Goal: Book appointment/travel/reservation

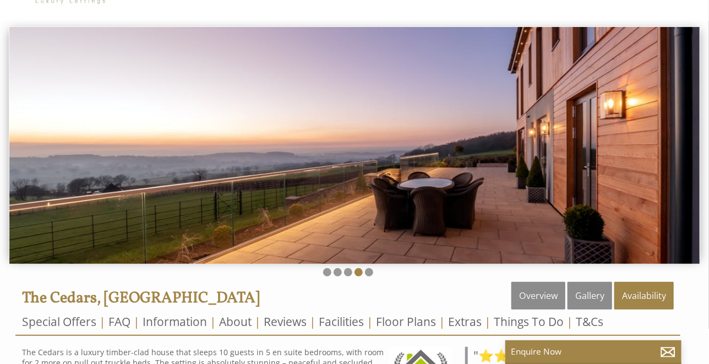
scroll to position [86, 0]
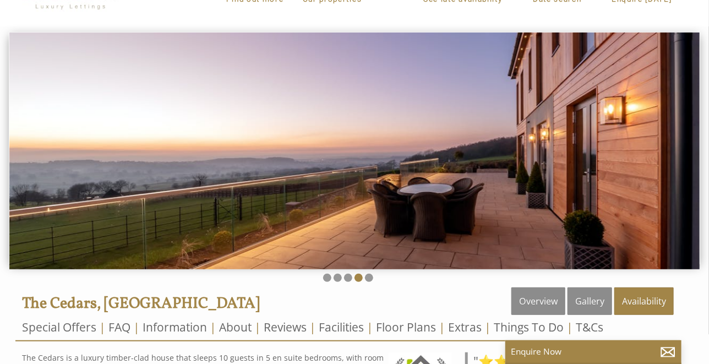
click at [402, 236] on img at bounding box center [354, 150] width 691 height 237
click at [684, 167] on img at bounding box center [354, 150] width 691 height 237
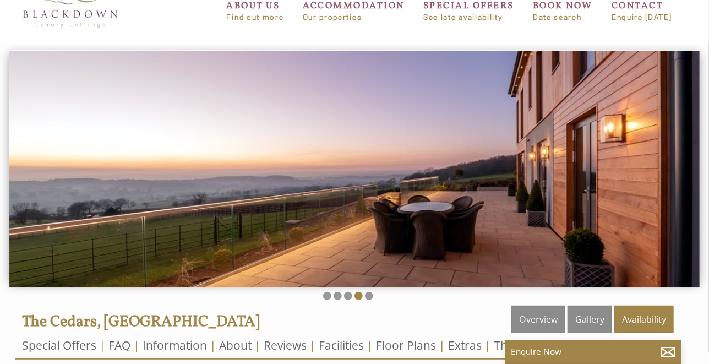
scroll to position [84, 0]
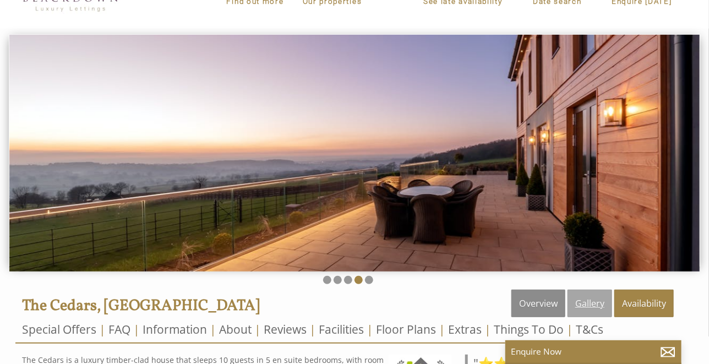
click at [584, 299] on link "Gallery" at bounding box center [590, 304] width 45 height 28
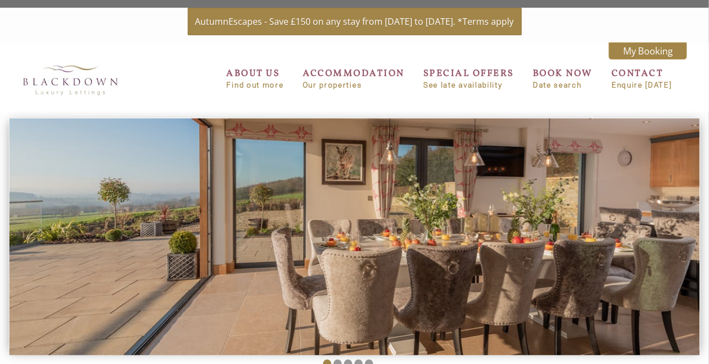
click at [691, 217] on img at bounding box center [354, 236] width 691 height 237
click at [696, 213] on img at bounding box center [354, 236] width 691 height 237
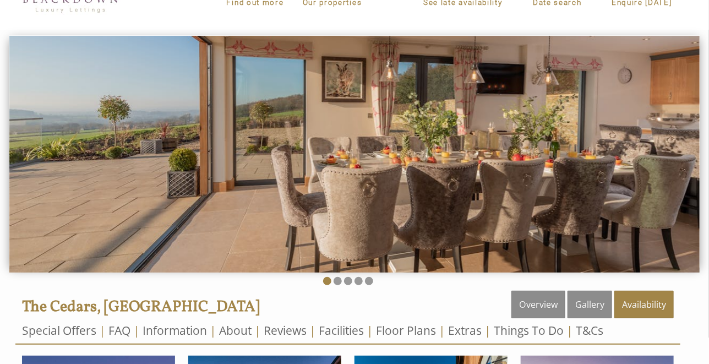
scroll to position [88, 0]
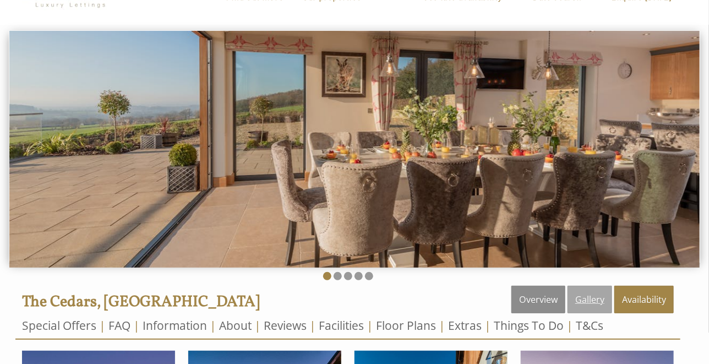
click at [590, 307] on link "Gallery" at bounding box center [590, 300] width 45 height 28
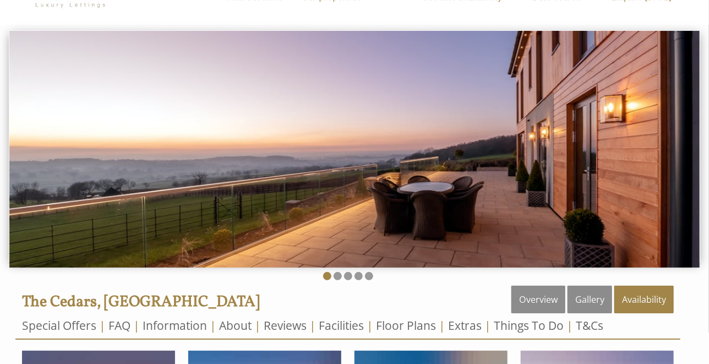
scroll to position [0, 0]
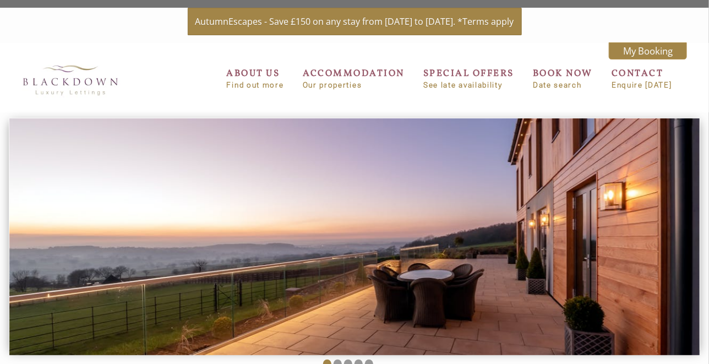
click at [590, 307] on img at bounding box center [354, 236] width 691 height 237
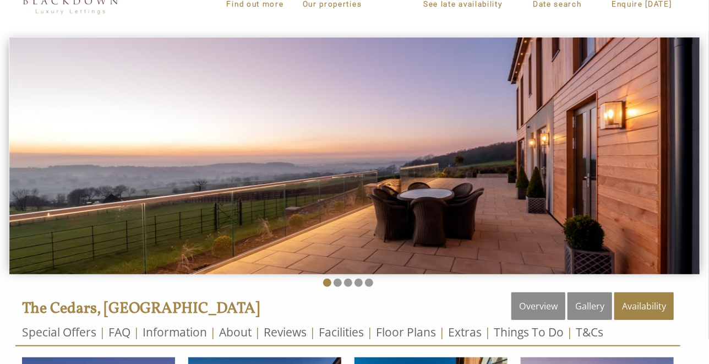
scroll to position [82, 0]
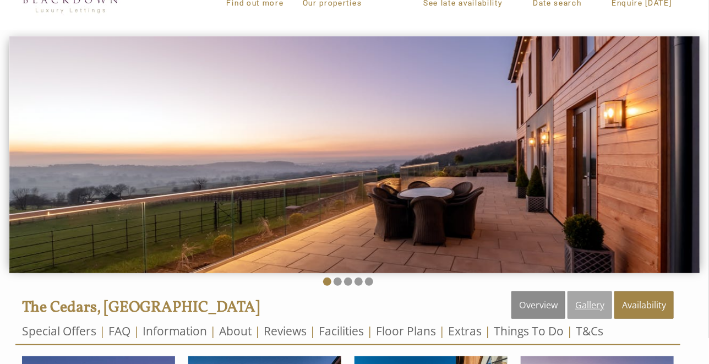
click at [589, 302] on link "Gallery" at bounding box center [590, 305] width 45 height 28
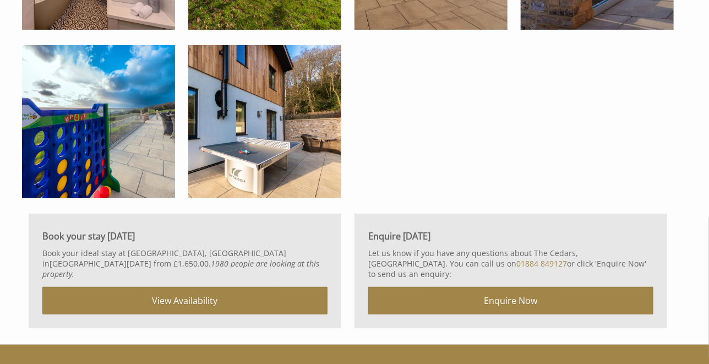
scroll to position [1743, 0]
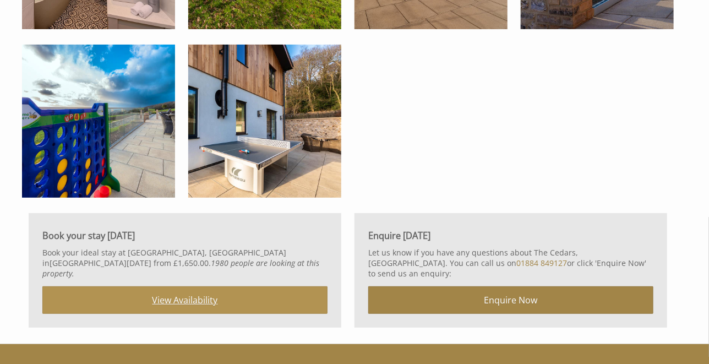
click at [195, 290] on link "View Availability" at bounding box center [184, 300] width 285 height 28
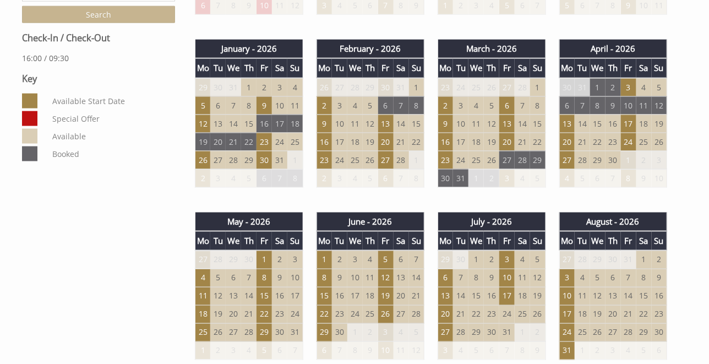
scroll to position [577, 0]
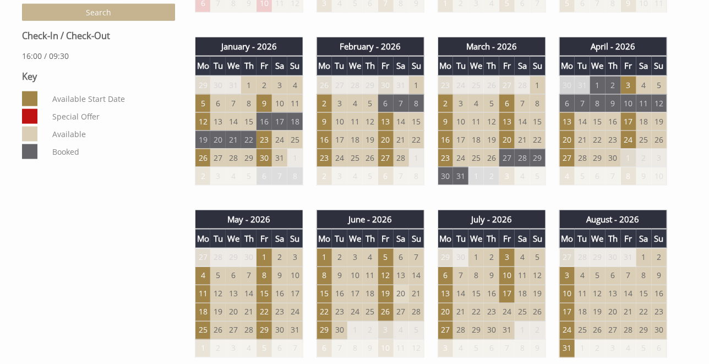
click at [404, 291] on td "20" at bounding box center [401, 294] width 15 height 18
click at [388, 291] on td "19" at bounding box center [385, 294] width 15 height 18
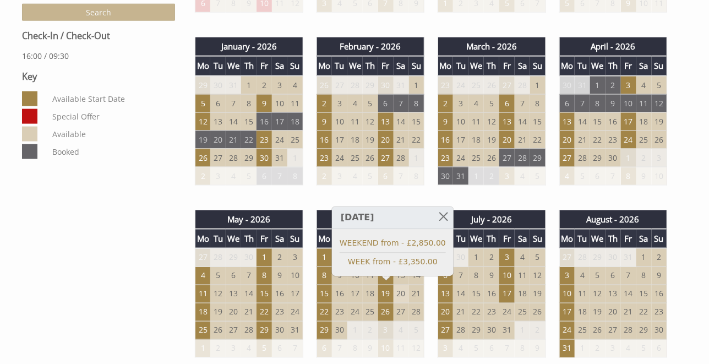
click at [404, 290] on td "20" at bounding box center [401, 294] width 15 height 18
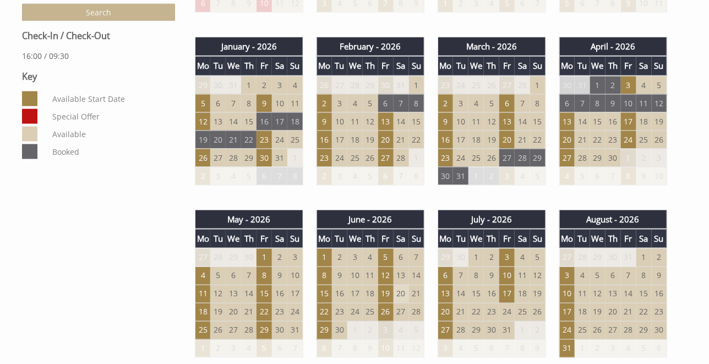
scroll to position [577, 0]
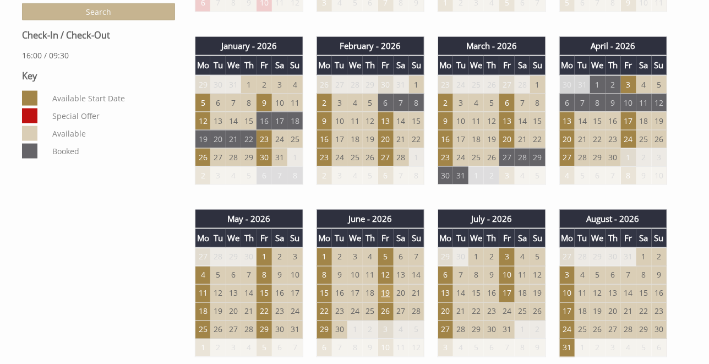
click at [387, 291] on td "19" at bounding box center [385, 294] width 15 height 18
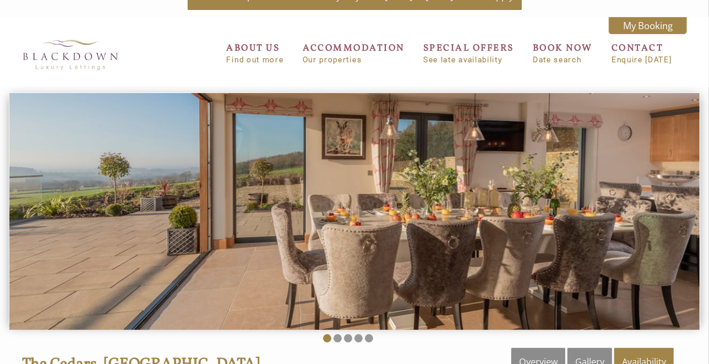
scroll to position [0, 0]
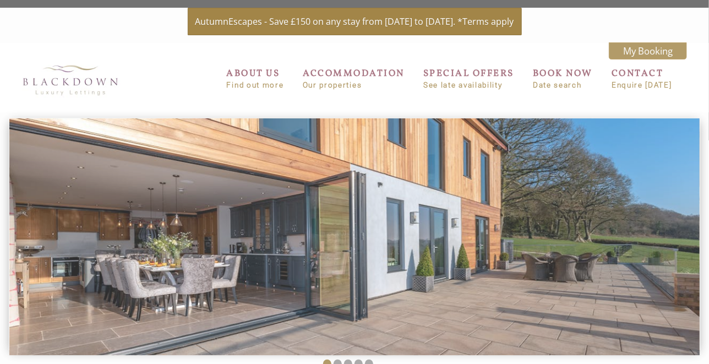
scroll to position [1743, 0]
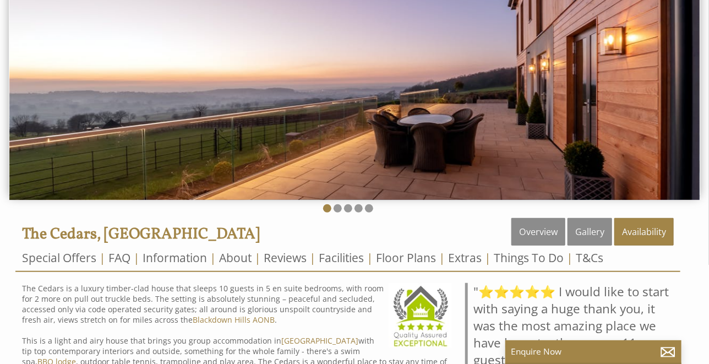
scroll to position [162, 0]
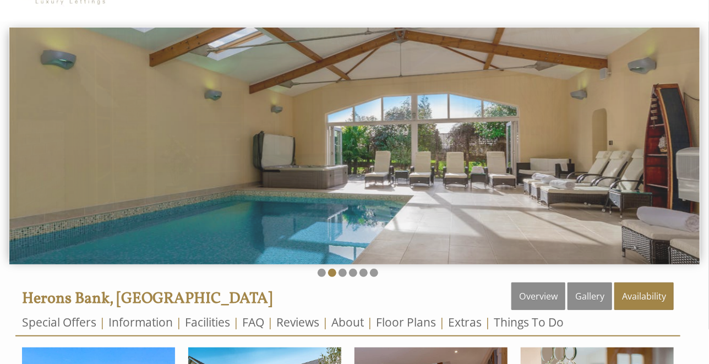
scroll to position [88, 0]
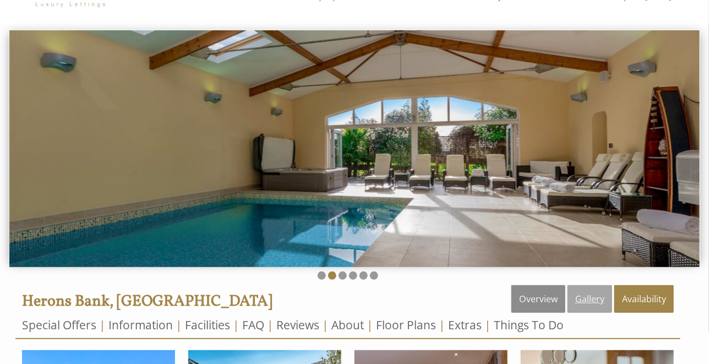
click at [592, 301] on link "Gallery" at bounding box center [590, 299] width 45 height 28
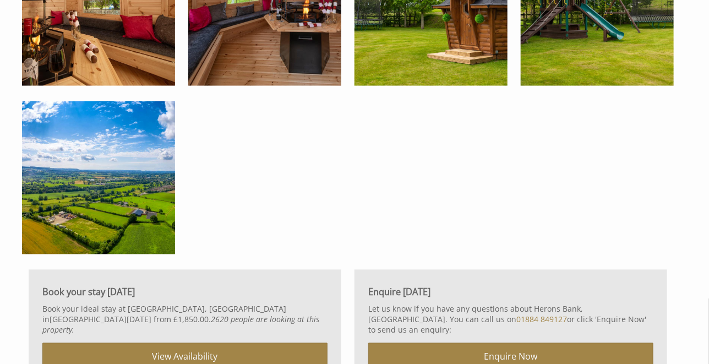
scroll to position [2362, 0]
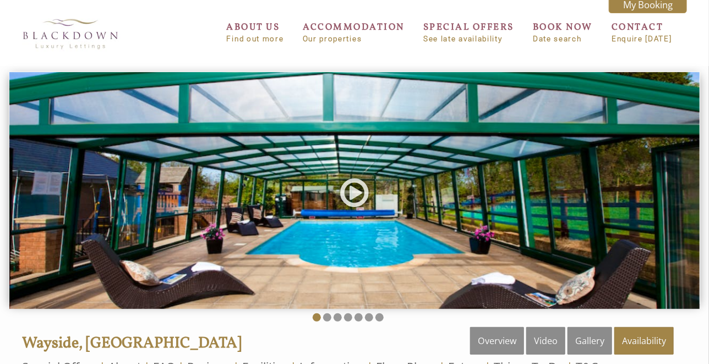
click at [421, 262] on img at bounding box center [354, 190] width 691 height 237
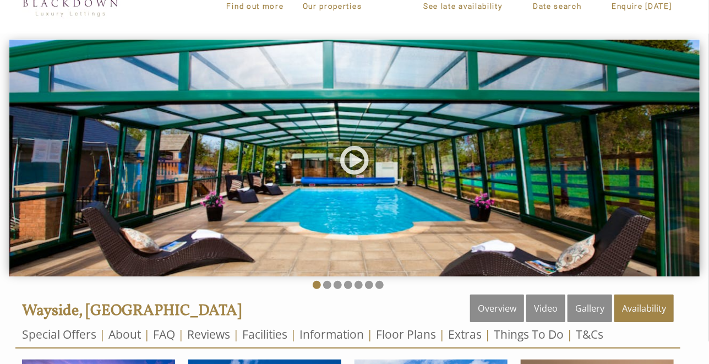
scroll to position [79, 0]
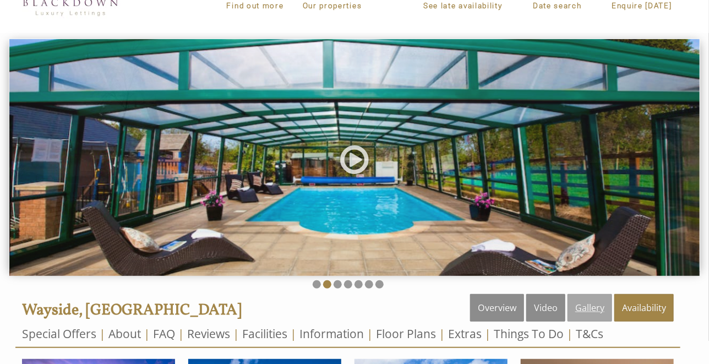
click at [586, 310] on link "Gallery" at bounding box center [590, 308] width 45 height 28
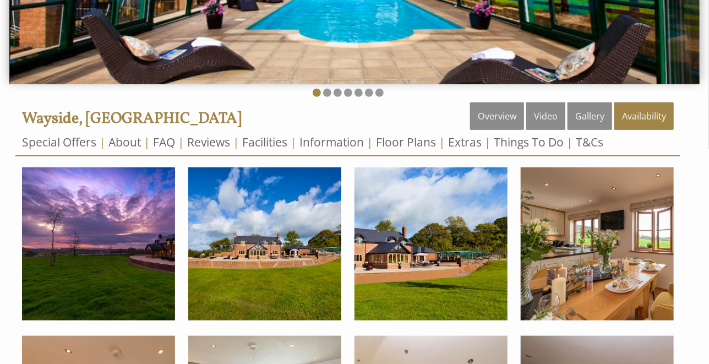
scroll to position [285, 0]
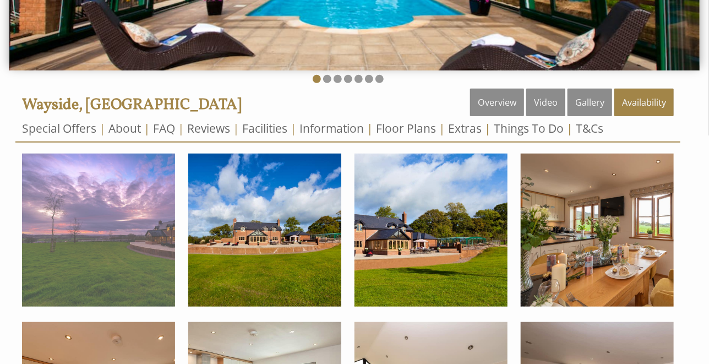
click at [159, 274] on img at bounding box center [98, 230] width 153 height 153
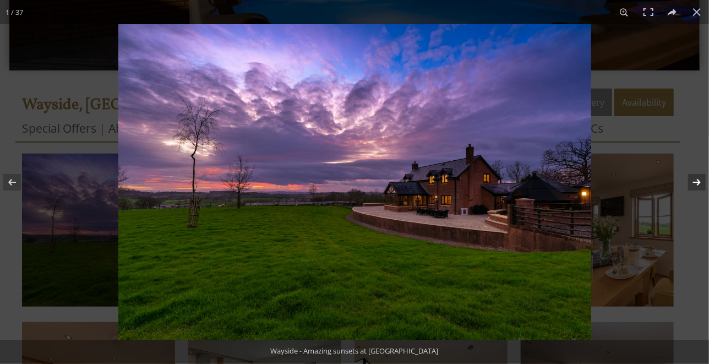
click at [701, 185] on button at bounding box center [690, 182] width 39 height 55
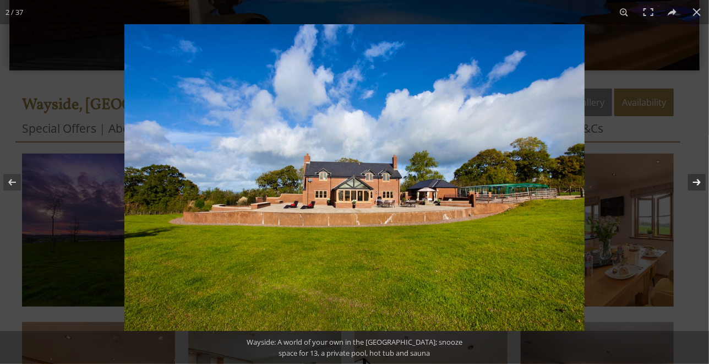
click at [701, 185] on button at bounding box center [690, 182] width 39 height 55
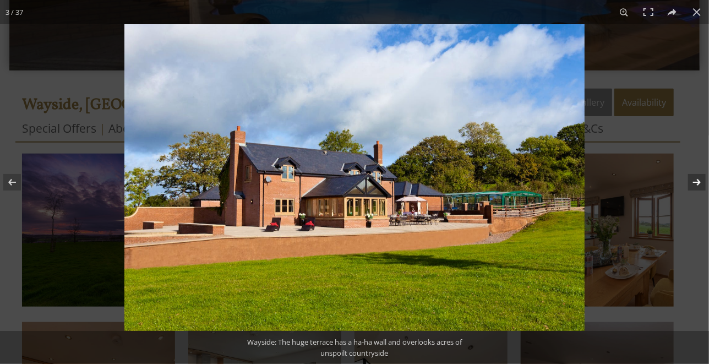
click at [701, 185] on button at bounding box center [690, 182] width 39 height 55
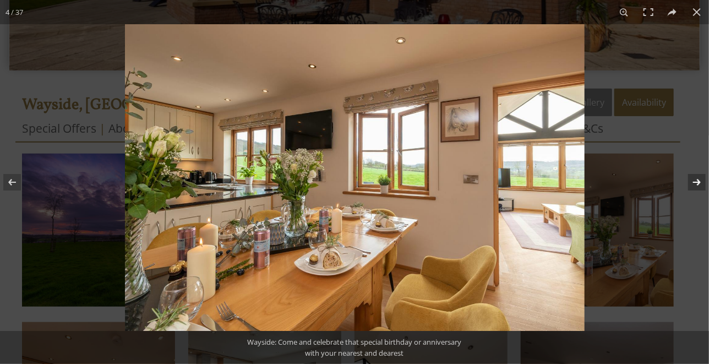
click at [701, 185] on button at bounding box center [690, 182] width 39 height 55
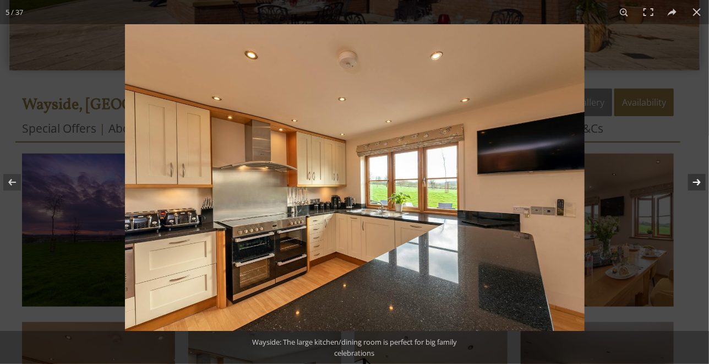
click at [701, 185] on button at bounding box center [690, 182] width 39 height 55
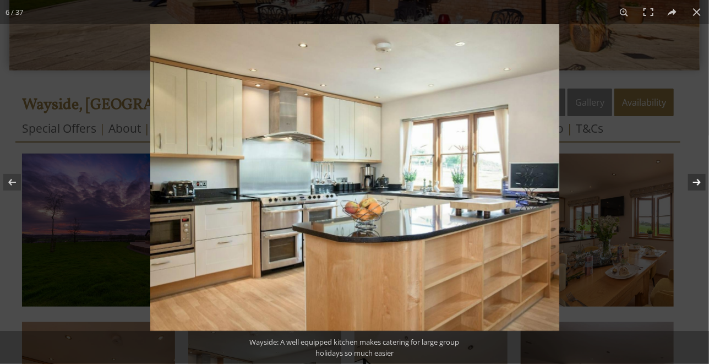
click at [701, 185] on button at bounding box center [690, 182] width 39 height 55
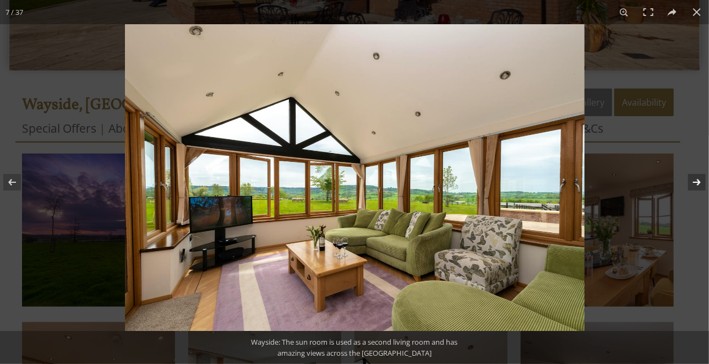
click at [701, 185] on button at bounding box center [690, 182] width 39 height 55
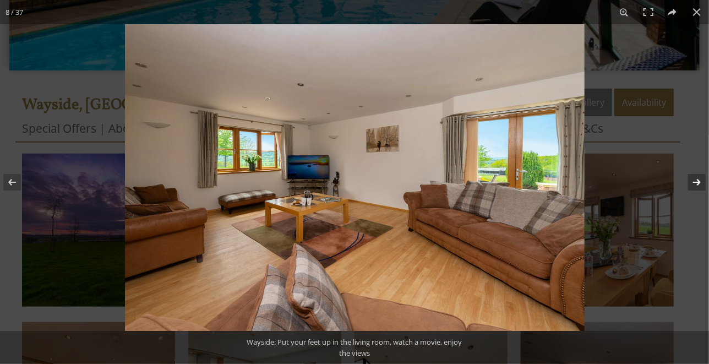
click at [701, 185] on button at bounding box center [690, 182] width 39 height 55
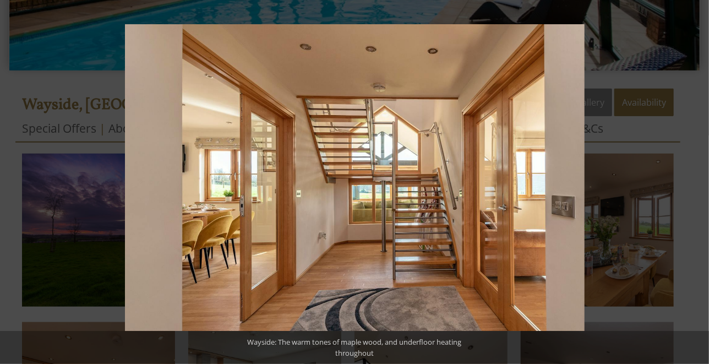
click at [701, 185] on button at bounding box center [690, 182] width 39 height 55
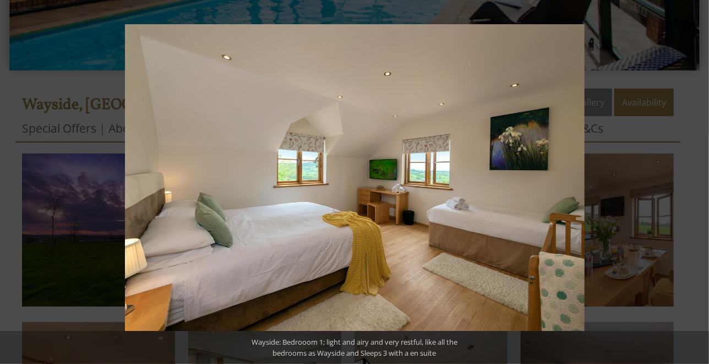
click at [701, 185] on button at bounding box center [690, 182] width 39 height 55
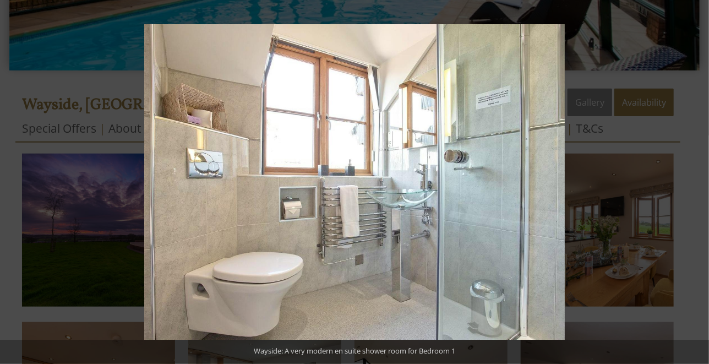
click at [701, 185] on button at bounding box center [690, 182] width 39 height 55
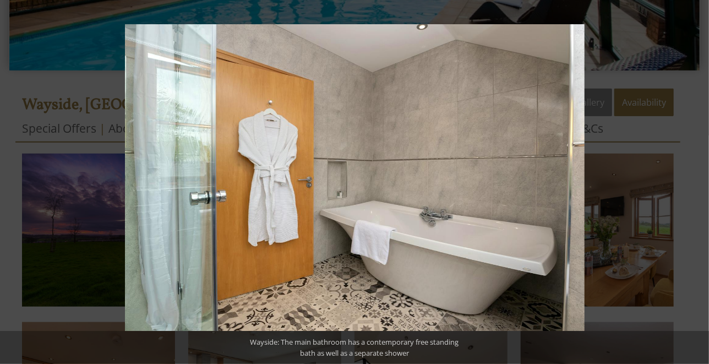
click at [701, 185] on button at bounding box center [690, 182] width 39 height 55
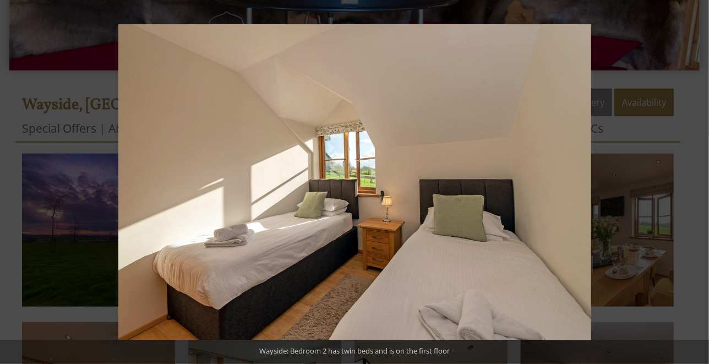
click at [701, 185] on button at bounding box center [690, 182] width 39 height 55
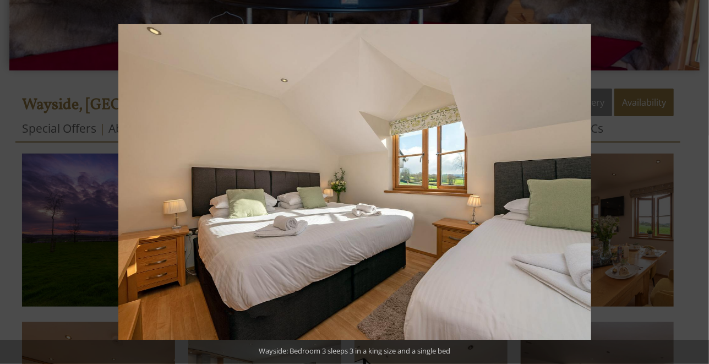
click at [701, 185] on button at bounding box center [690, 182] width 39 height 55
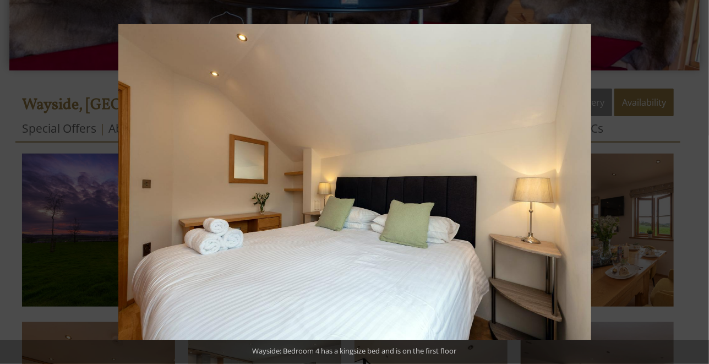
click at [701, 185] on button at bounding box center [690, 182] width 39 height 55
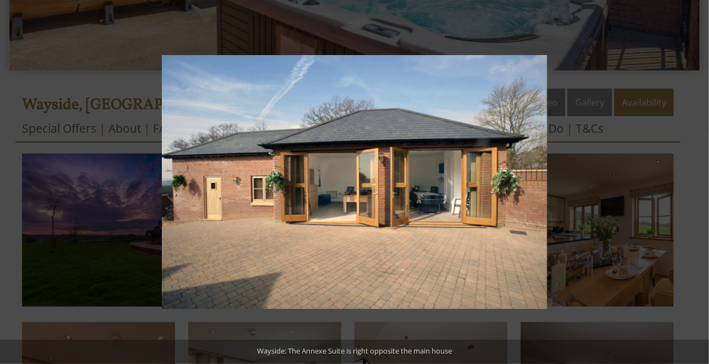
click at [701, 185] on button at bounding box center [690, 182] width 39 height 55
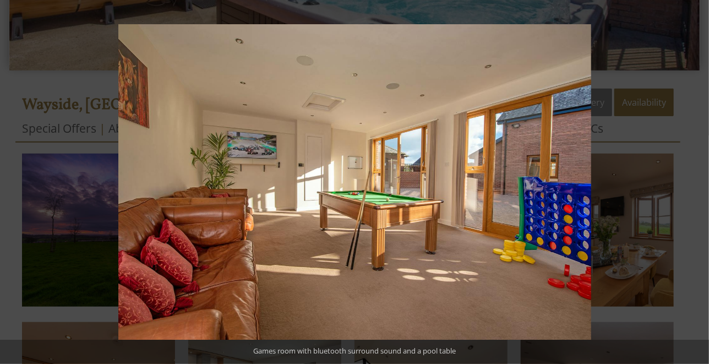
click at [701, 185] on button at bounding box center [690, 182] width 39 height 55
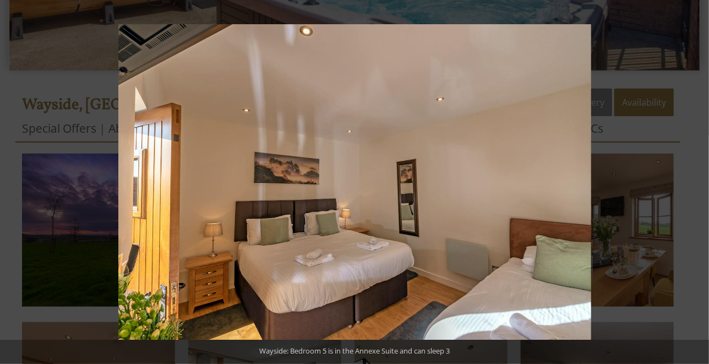
click at [701, 185] on button at bounding box center [690, 182] width 39 height 55
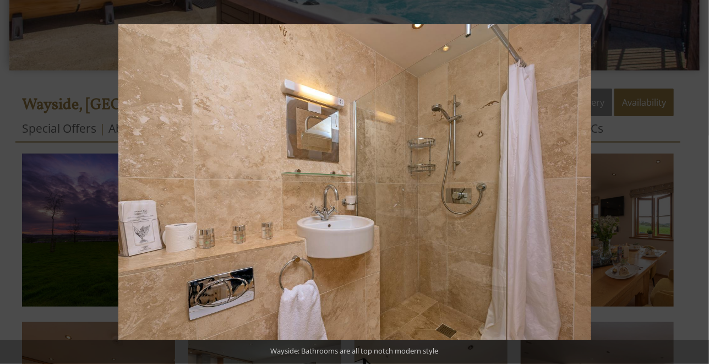
click at [701, 185] on button at bounding box center [690, 182] width 39 height 55
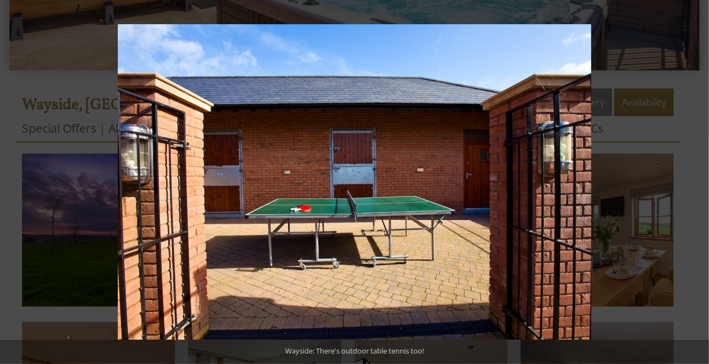
click at [701, 185] on button at bounding box center [690, 182] width 39 height 55
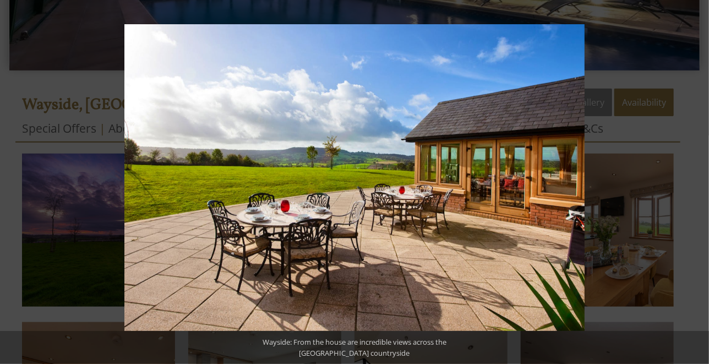
click at [701, 185] on button at bounding box center [690, 182] width 39 height 55
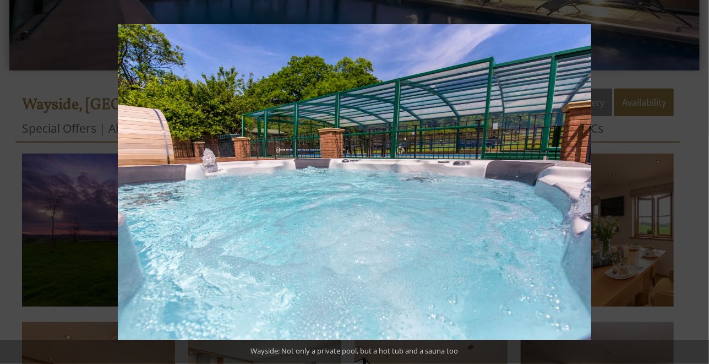
click at [701, 185] on button at bounding box center [690, 182] width 39 height 55
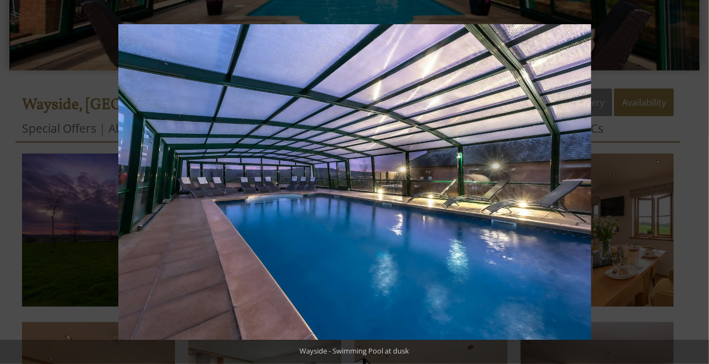
click at [701, 185] on button at bounding box center [690, 182] width 39 height 55
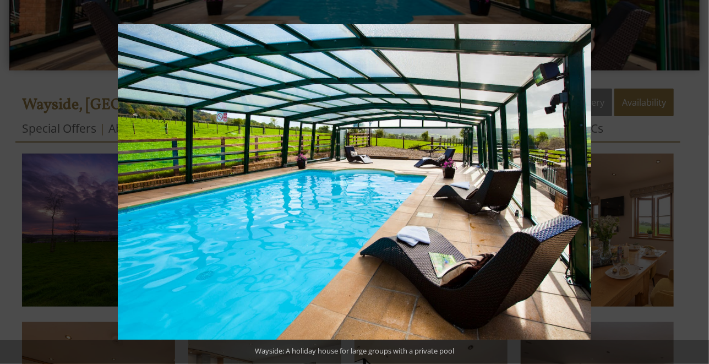
click at [701, 185] on button at bounding box center [690, 182] width 39 height 55
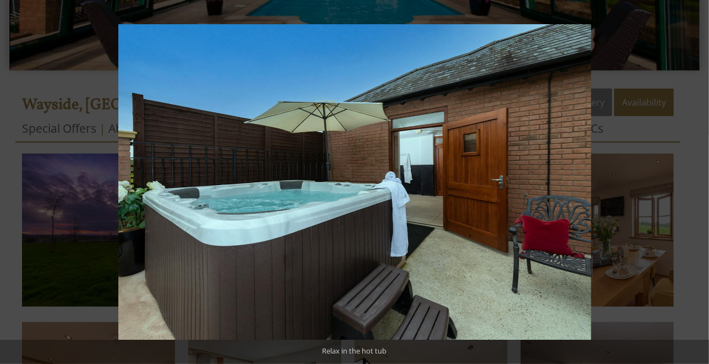
click at [701, 185] on button at bounding box center [690, 182] width 39 height 55
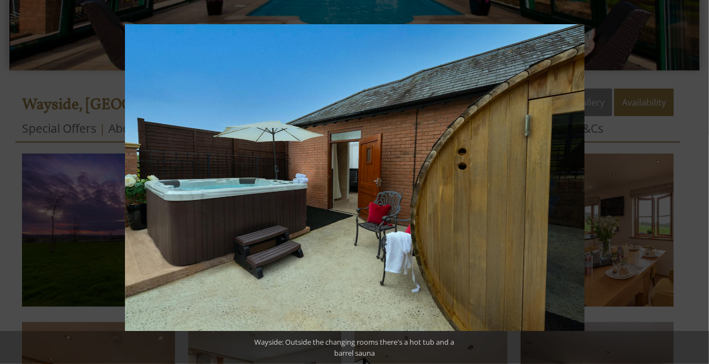
click at [701, 185] on button at bounding box center [690, 182] width 39 height 55
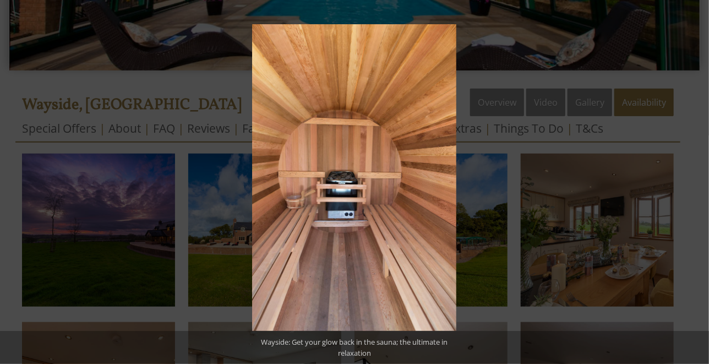
click at [701, 185] on button at bounding box center [690, 182] width 39 height 55
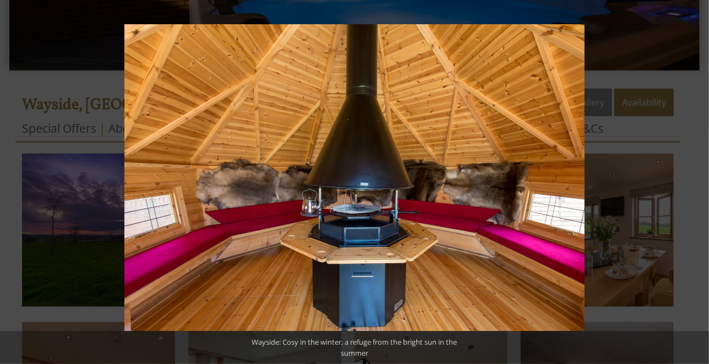
click at [701, 185] on button at bounding box center [690, 182] width 39 height 55
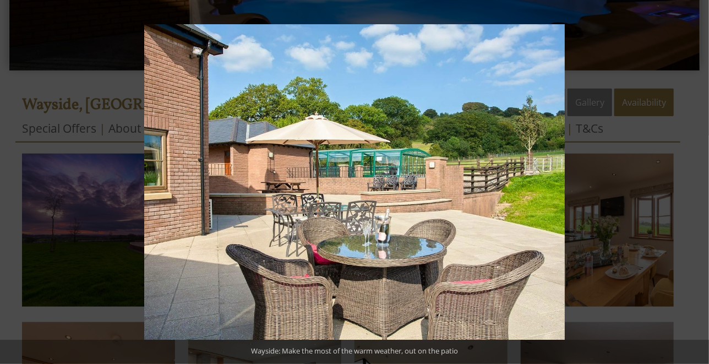
click at [701, 185] on button at bounding box center [690, 182] width 39 height 55
